Goal: Task Accomplishment & Management: Manage account settings

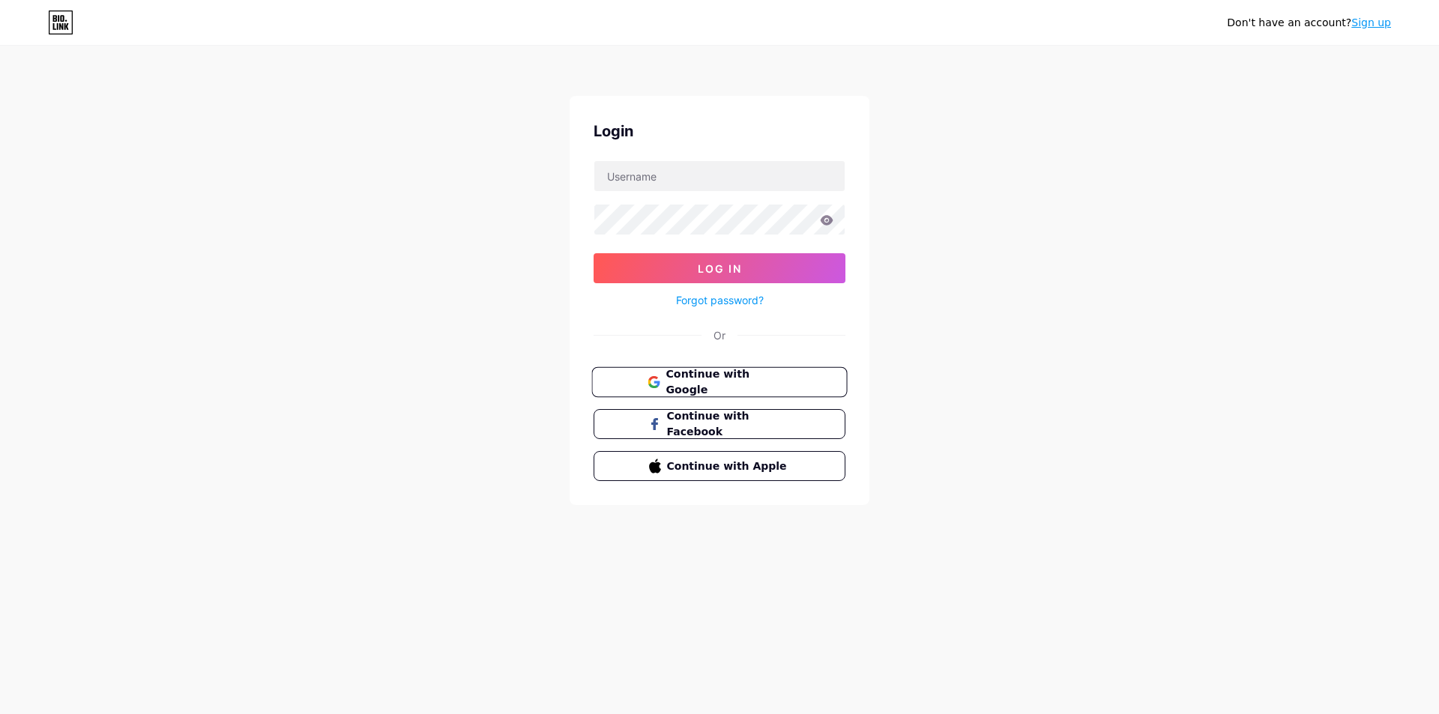
click at [731, 381] on span "Continue with Google" at bounding box center [728, 383] width 125 height 32
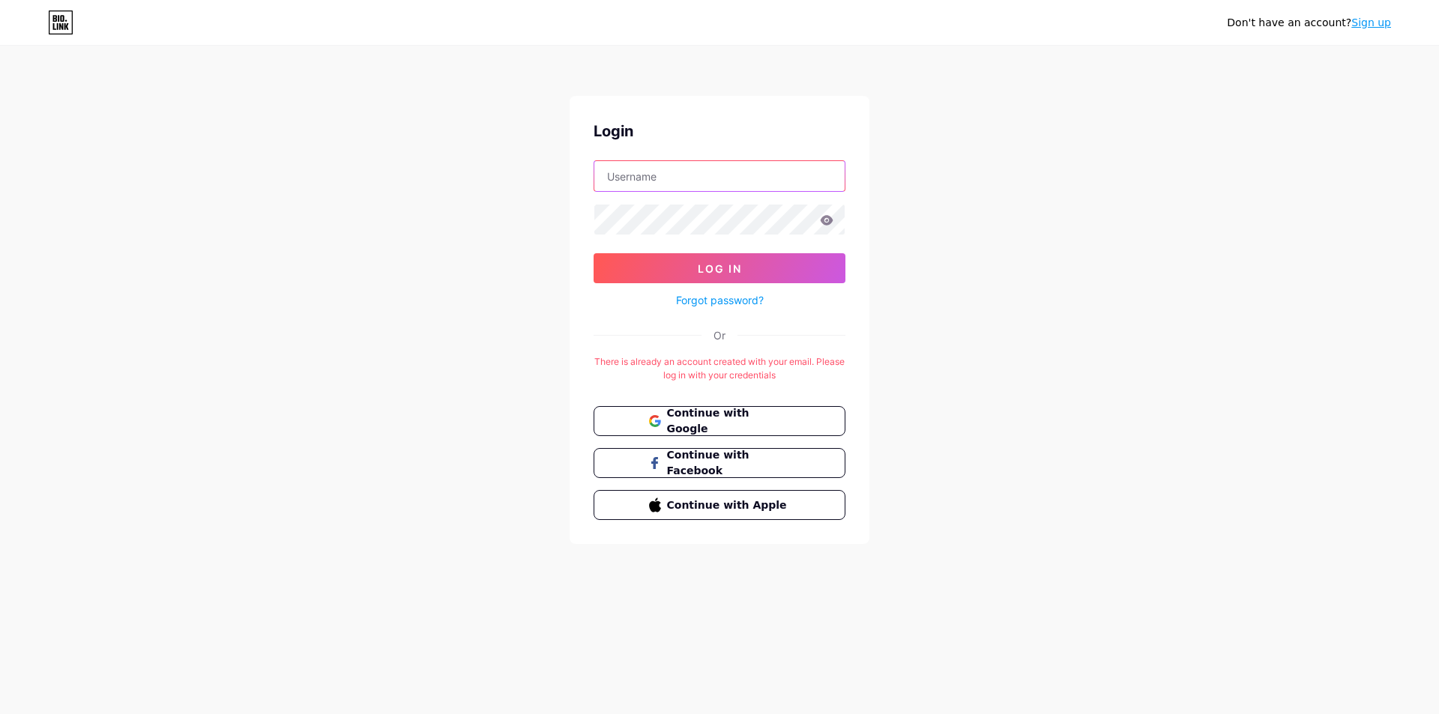
click at [717, 174] on input "text" at bounding box center [719, 176] width 250 height 30
type input "[EMAIL_ADDRESS][DOMAIN_NAME]"
click at [820, 225] on icon at bounding box center [826, 220] width 13 height 10
click at [830, 222] on icon at bounding box center [826, 221] width 13 height 10
click at [726, 271] on span "Log In" at bounding box center [720, 268] width 44 height 13
